Goal: Information Seeking & Learning: Learn about a topic

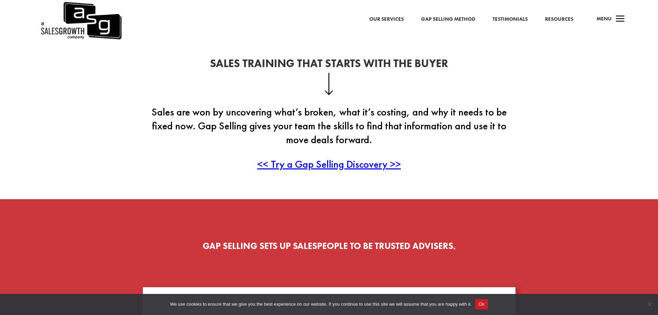
scroll to position [173, 0]
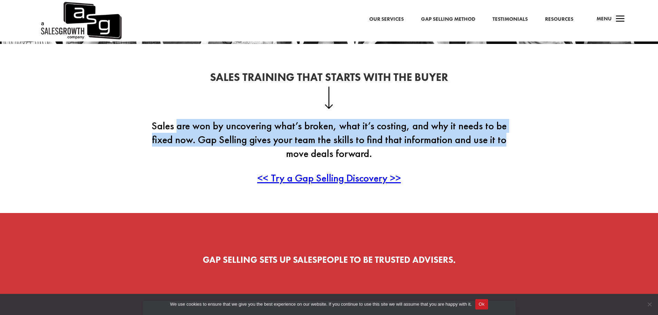
drag, startPoint x: 175, startPoint y: 128, endPoint x: 517, endPoint y: 142, distance: 341.8
click at [517, 142] on div "Sales Training That Starts With the Buyer Sales are won by uncovering what’s br…" at bounding box center [329, 128] width 658 height 169
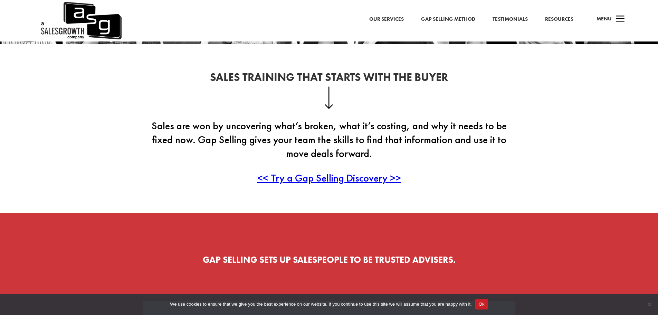
click at [521, 152] on div "Sales Training That Starts With the Buyer Sales are won by uncovering what’s br…" at bounding box center [329, 128] width 658 height 169
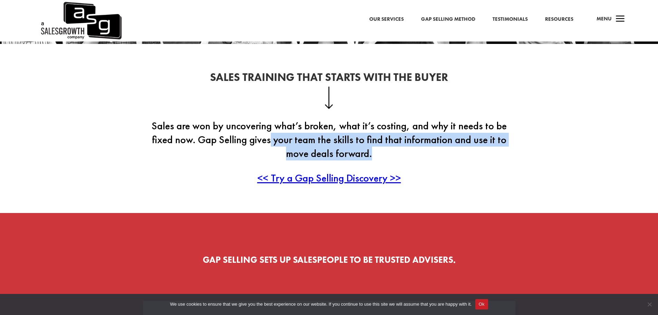
drag, startPoint x: 281, startPoint y: 144, endPoint x: 422, endPoint y: 148, distance: 140.6
click at [422, 148] on p "Sales are won by uncovering what’s broken, what it’s costing, and why it needs …" at bounding box center [329, 145] width 373 height 52
click at [424, 147] on p "Sales are won by uncovering what’s broken, what it’s costing, and why it needs …" at bounding box center [329, 145] width 373 height 52
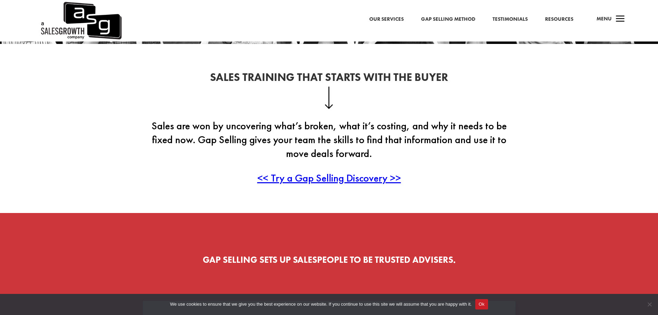
click at [437, 171] on p "<< Try a Gap Selling Discovery >>" at bounding box center [329, 178] width 373 height 14
click at [384, 178] on span "<< Try a Gap Selling Discovery >>" at bounding box center [329, 177] width 144 height 13
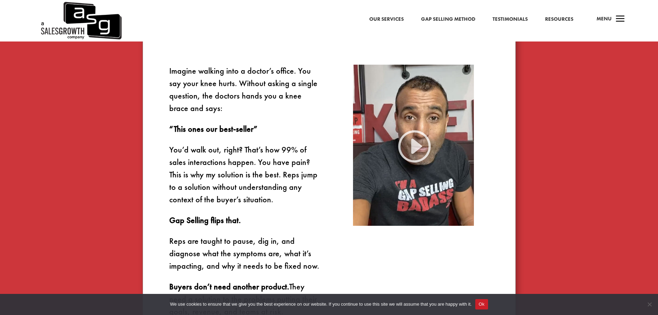
scroll to position [449, 0]
drag, startPoint x: 181, startPoint y: 177, endPoint x: 269, endPoint y: 175, distance: 88.8
click at [269, 175] on p "You’d walk out, right? That’s how 99% of sales interactions happen. You have pa…" at bounding box center [244, 178] width 151 height 70
click at [287, 175] on p "You’d walk out, right? That’s how 99% of sales interactions happen. You have pa…" at bounding box center [244, 178] width 151 height 70
drag, startPoint x: 177, startPoint y: 189, endPoint x: 232, endPoint y: 189, distance: 54.9
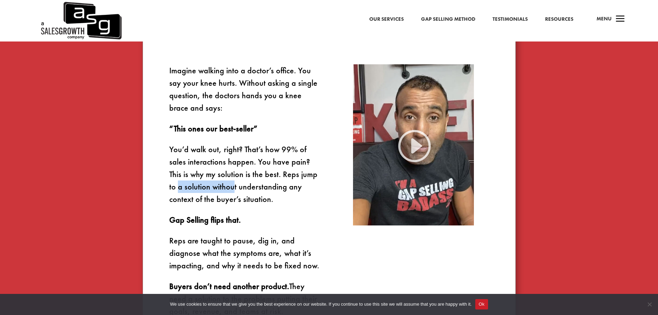
click at [232, 189] on p "You’d walk out, right? That’s how 99% of sales interactions happen. You have pa…" at bounding box center [244, 178] width 151 height 70
click at [241, 187] on p "You’d walk out, right? That’s how 99% of sales interactions happen. You have pa…" at bounding box center [244, 178] width 151 height 70
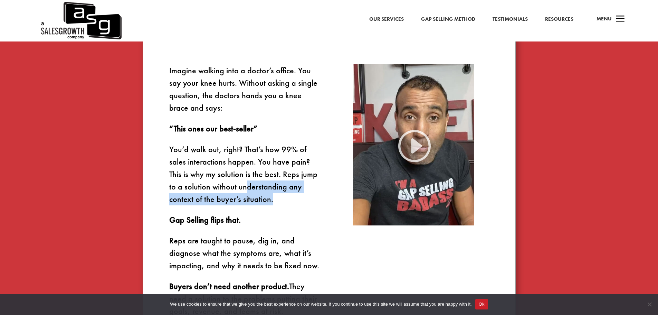
drag, startPoint x: 263, startPoint y: 190, endPoint x: 272, endPoint y: 196, distance: 10.9
click at [272, 196] on p "You’d walk out, right? That’s how 99% of sales interactions happen. You have pa…" at bounding box center [244, 178] width 151 height 70
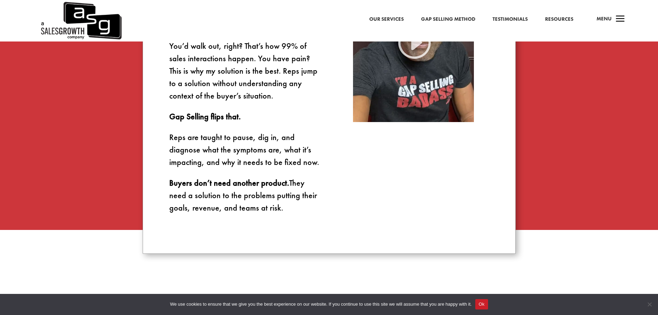
scroll to position [553, 0]
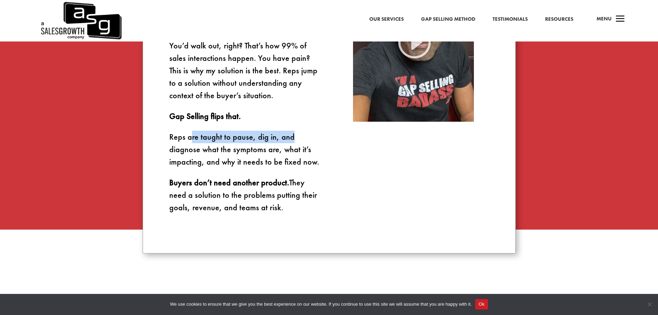
drag, startPoint x: 192, startPoint y: 140, endPoint x: 289, endPoint y: 136, distance: 97.8
click at [289, 136] on p "Reps are taught to pause, dig in, and diagnose what the symptoms are, what it’s…" at bounding box center [244, 154] width 151 height 46
drag, startPoint x: 196, startPoint y: 151, endPoint x: 297, endPoint y: 153, distance: 100.2
click at [297, 153] on p "Reps are taught to pause, dig in, and diagnose what the symptoms are, what it’s…" at bounding box center [244, 154] width 151 height 46
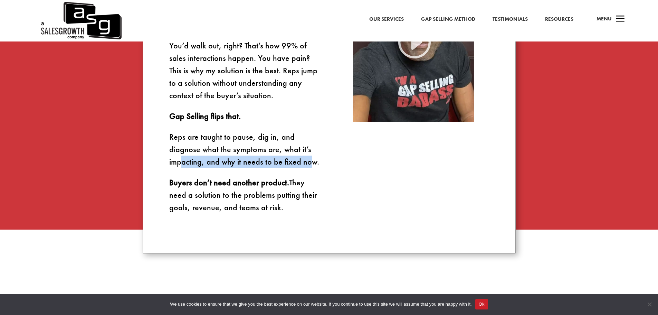
drag, startPoint x: 212, startPoint y: 164, endPoint x: 309, endPoint y: 163, distance: 97.0
click at [309, 163] on p "Reps are taught to pause, dig in, and diagnose what the symptoms are, what it’s…" at bounding box center [244, 154] width 151 height 46
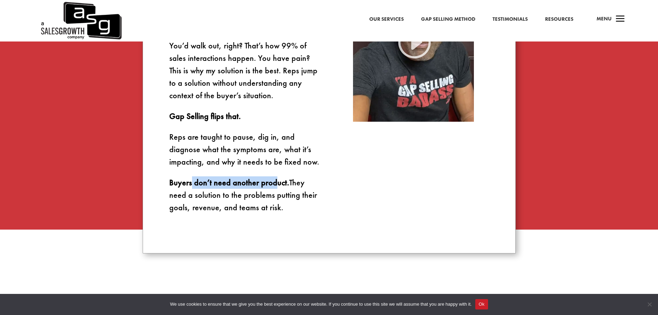
drag, startPoint x: 198, startPoint y: 185, endPoint x: 279, endPoint y: 184, distance: 81.1
click at [276, 185] on strong "Buyers don’t need another product." at bounding box center [229, 182] width 120 height 11
drag, startPoint x: 193, startPoint y: 196, endPoint x: 292, endPoint y: 199, distance: 99.1
click at [292, 199] on p "Buyers don’t need another product. They need a solution to the problems putting…" at bounding box center [244, 194] width 151 height 37
click at [229, 208] on p "Buyers don’t need another product. They need a solution to the problems putting…" at bounding box center [244, 194] width 151 height 37
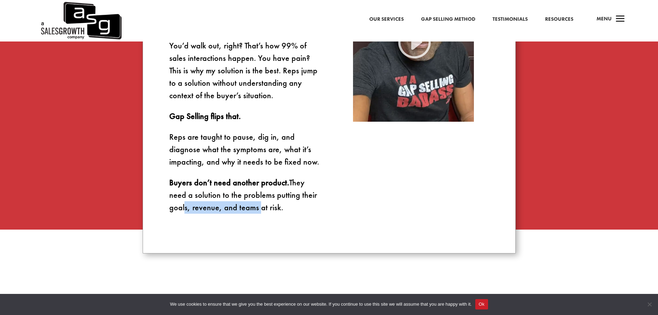
drag, startPoint x: 184, startPoint y: 211, endPoint x: 268, endPoint y: 211, distance: 84.6
click at [266, 211] on p "Buyers don’t need another product. They need a solution to the problems putting…" at bounding box center [244, 194] width 151 height 37
click at [269, 211] on p "Buyers don’t need another product. They need a solution to the problems putting…" at bounding box center [244, 194] width 151 height 37
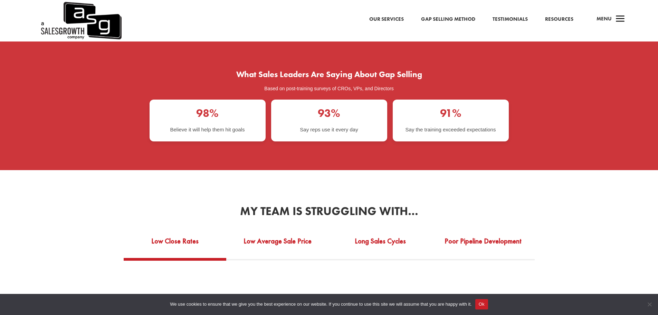
scroll to position [1140, 0]
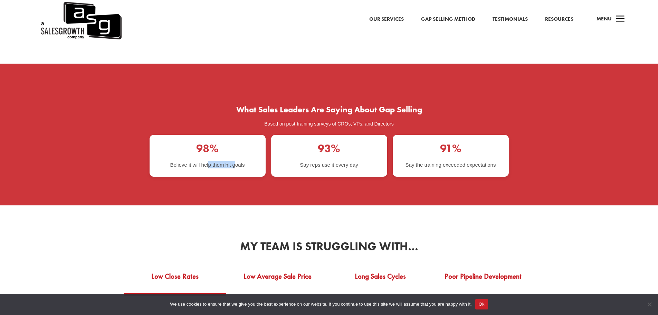
drag, startPoint x: 208, startPoint y: 160, endPoint x: 234, endPoint y: 159, distance: 26.6
click at [234, 161] on p "Believe it will help them hit goals" at bounding box center [207, 164] width 75 height 7
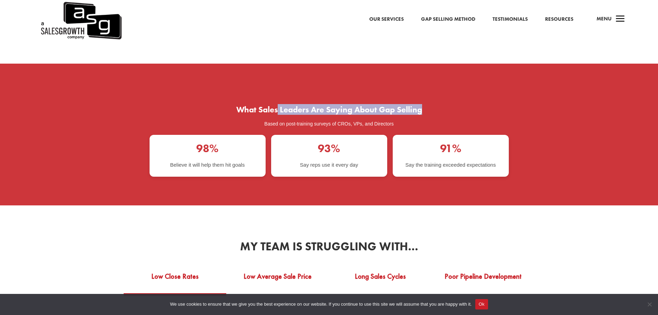
drag, startPoint x: 287, startPoint y: 105, endPoint x: 424, endPoint y: 102, distance: 137.5
click at [423, 105] on h2 "What Sales Leaders Are Saying About Gap Selling" at bounding box center [329, 111] width 359 height 12
click at [424, 105] on h2 "What Sales Leaders Are Saying About Gap Selling" at bounding box center [329, 111] width 359 height 12
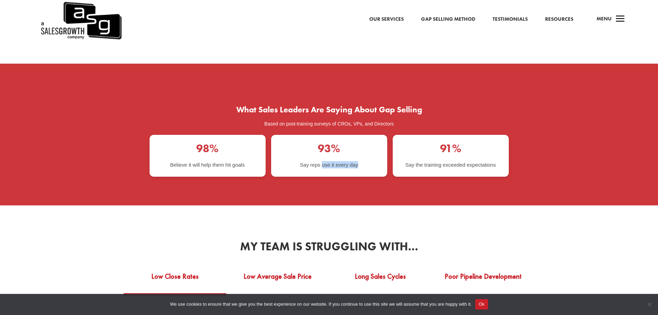
click at [366, 158] on div "93% Say reps use it every day" at bounding box center [329, 156] width 116 height 42
click at [370, 158] on div "93% Say reps use it every day" at bounding box center [329, 156] width 116 height 42
drag, startPoint x: 412, startPoint y: 160, endPoint x: 482, endPoint y: 155, distance: 70.6
click at [482, 161] on p "Say the training exceeded expectations" at bounding box center [450, 164] width 90 height 7
click at [489, 161] on p "Say the training exceeded expectations" at bounding box center [450, 164] width 90 height 7
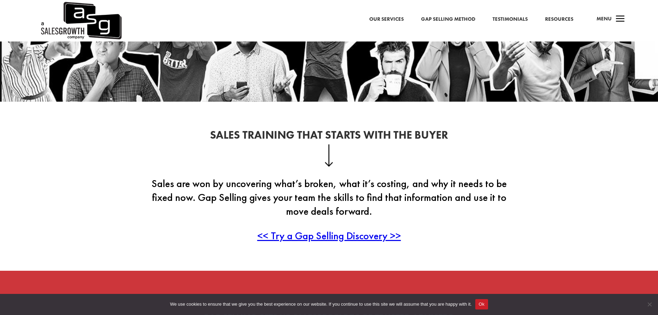
scroll to position [0, 0]
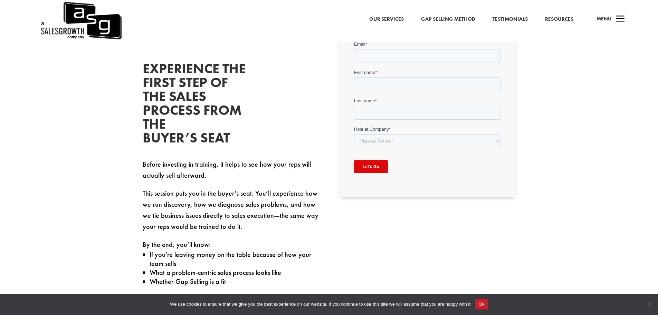
scroll to position [276, 0]
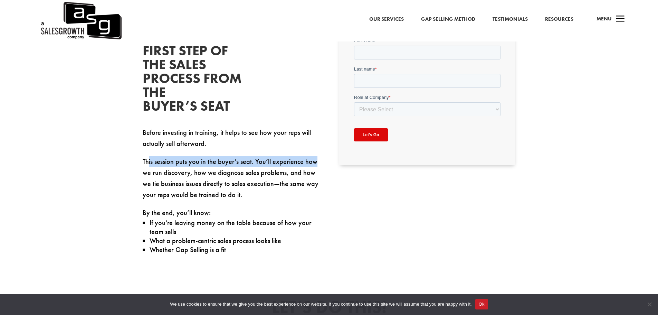
drag, startPoint x: 149, startPoint y: 165, endPoint x: 311, endPoint y: 165, distance: 162.0
click at [311, 165] on p "This session puts you in the buyer’s seat. You’ll experience how we run discove…" at bounding box center [231, 181] width 176 height 51
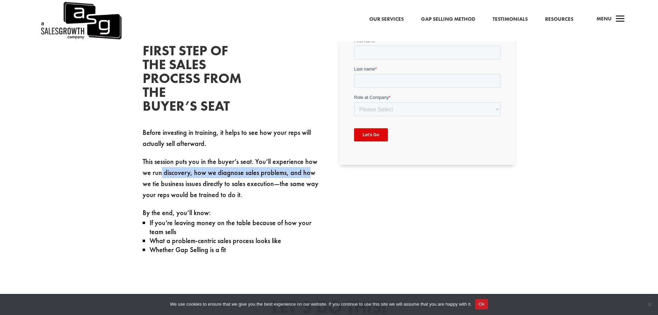
drag, startPoint x: 160, startPoint y: 177, endPoint x: 308, endPoint y: 177, distance: 148.1
click at [308, 177] on p "This session puts you in the buyer’s seat. You’ll experience how we run discove…" at bounding box center [231, 181] width 176 height 51
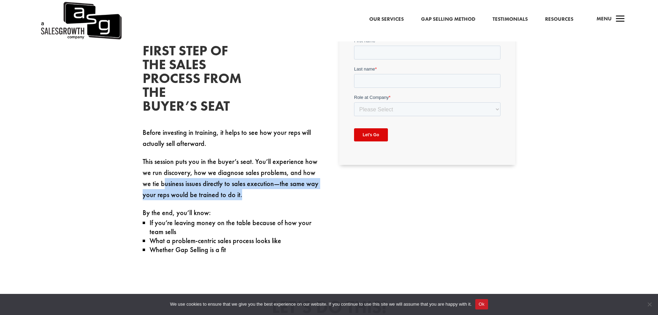
drag, startPoint x: 163, startPoint y: 186, endPoint x: 308, endPoint y: 192, distance: 145.2
click at [308, 192] on p "This session puts you in the buyer’s seat. You’ll experience how we run discove…" at bounding box center [231, 181] width 176 height 51
click at [295, 195] on p "This session puts you in the buyer’s seat. You’ll experience how we run discove…" at bounding box center [231, 181] width 176 height 51
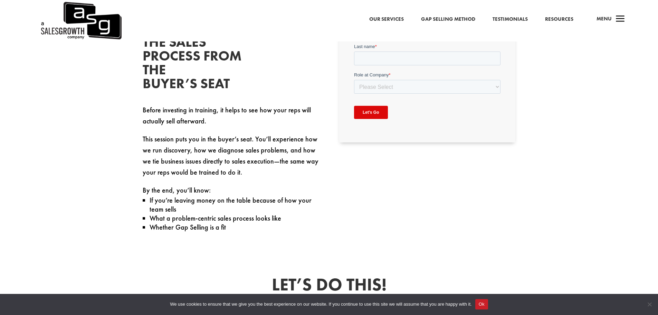
scroll to position [311, 0]
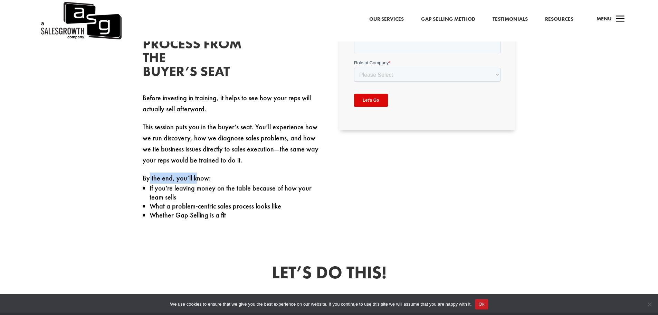
drag, startPoint x: 149, startPoint y: 181, endPoint x: 203, endPoint y: 180, distance: 53.5
click at [201, 181] on p "By the end, you’ll know:" at bounding box center [231, 177] width 176 height 11
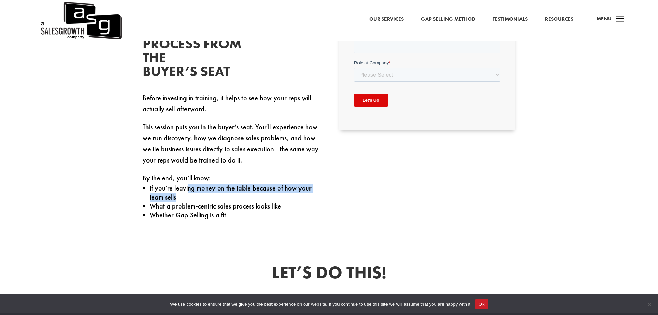
drag, startPoint x: 190, startPoint y: 192, endPoint x: 291, endPoint y: 196, distance: 101.2
click at [291, 196] on p "If you’re leaving money on the table because of how your team sells" at bounding box center [234, 192] width 169 height 18
click at [292, 201] on p "If you’re leaving money on the table because of how your team sells" at bounding box center [234, 192] width 169 height 18
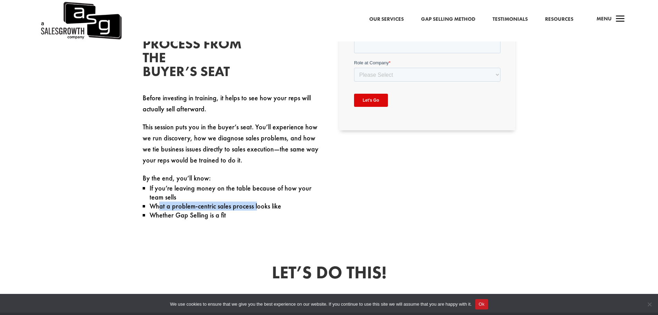
drag, startPoint x: 160, startPoint y: 205, endPoint x: 261, endPoint y: 208, distance: 100.9
click at [258, 208] on p "What a problem-centric sales process looks like" at bounding box center [234, 205] width 169 height 9
click at [262, 207] on p "What a problem-centric sales process looks like" at bounding box center [234, 205] width 169 height 9
